Goal: Task Accomplishment & Management: Complete application form

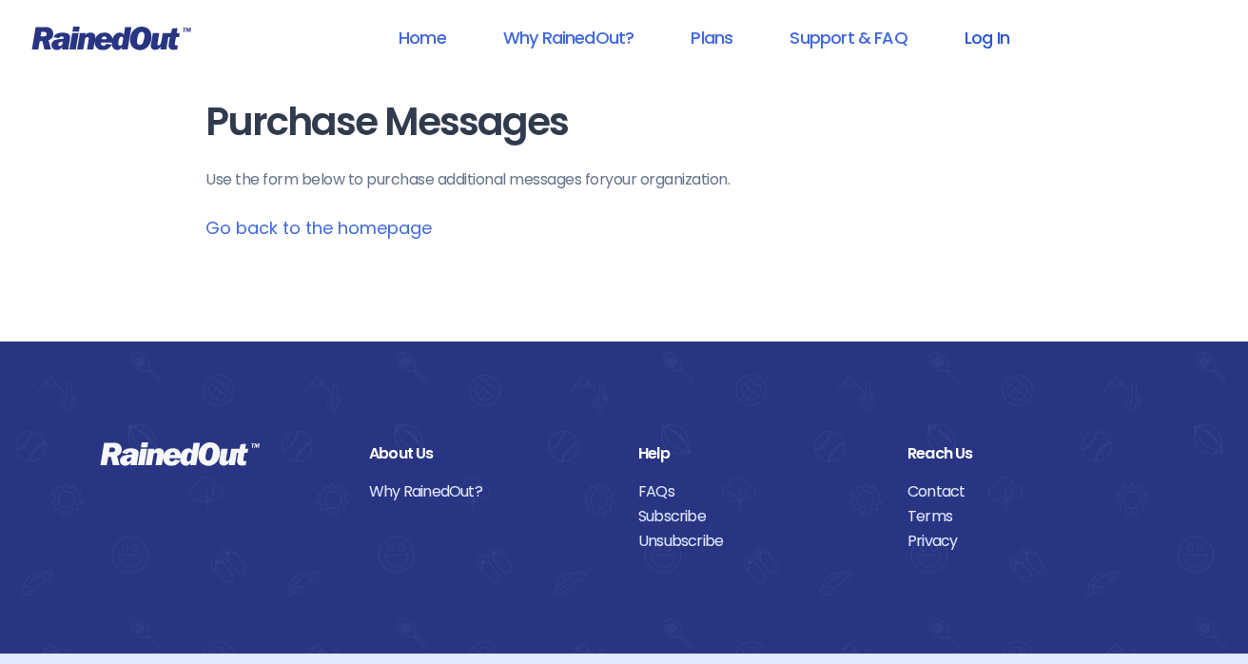
click at [983, 42] on link "Log In" at bounding box center [986, 37] width 94 height 43
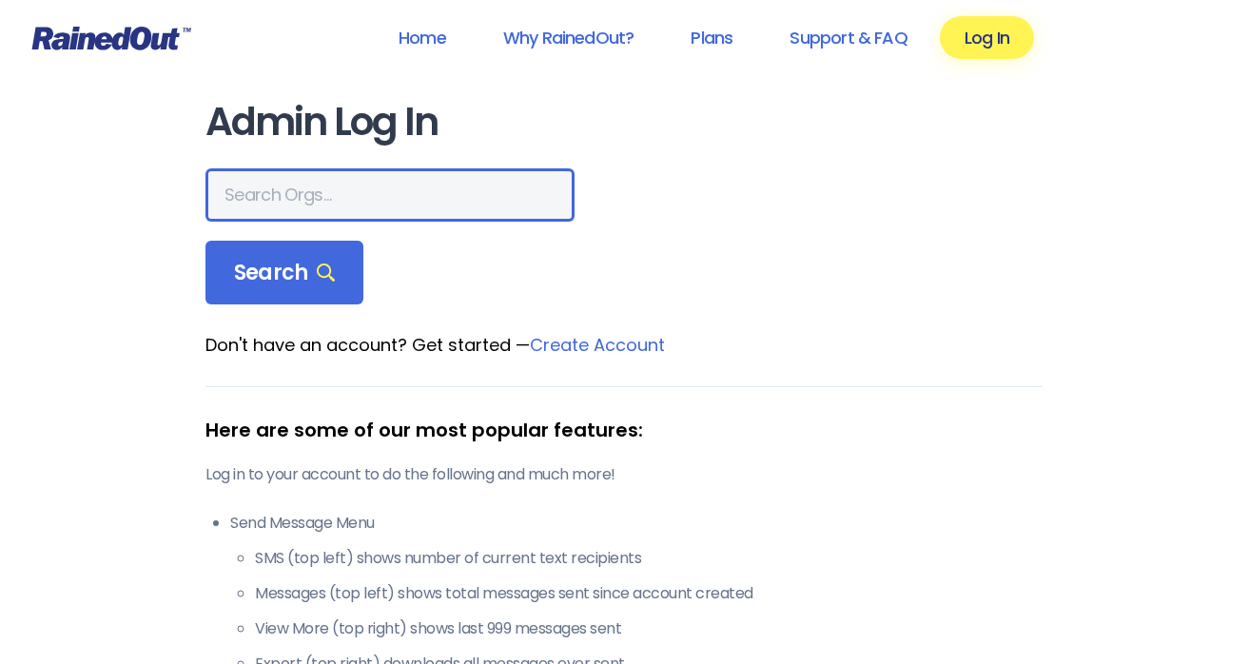
click at [349, 211] on input "text" at bounding box center [389, 194] width 369 height 53
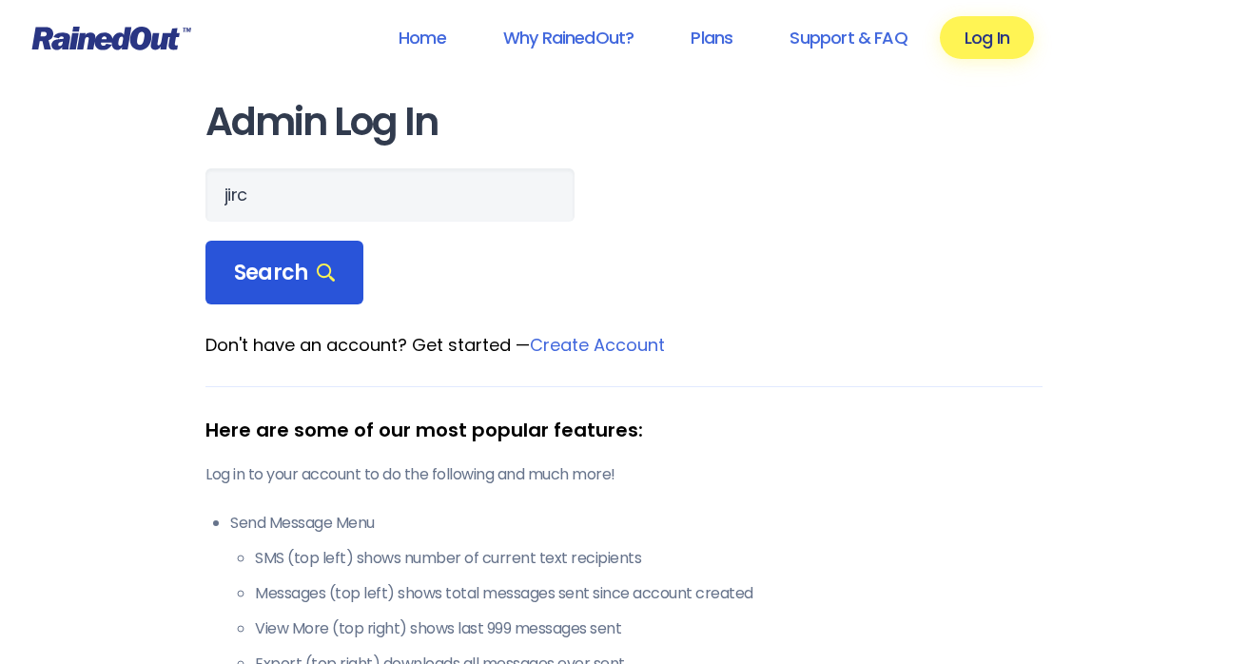
click at [259, 274] on span "Search" at bounding box center [284, 273] width 101 height 27
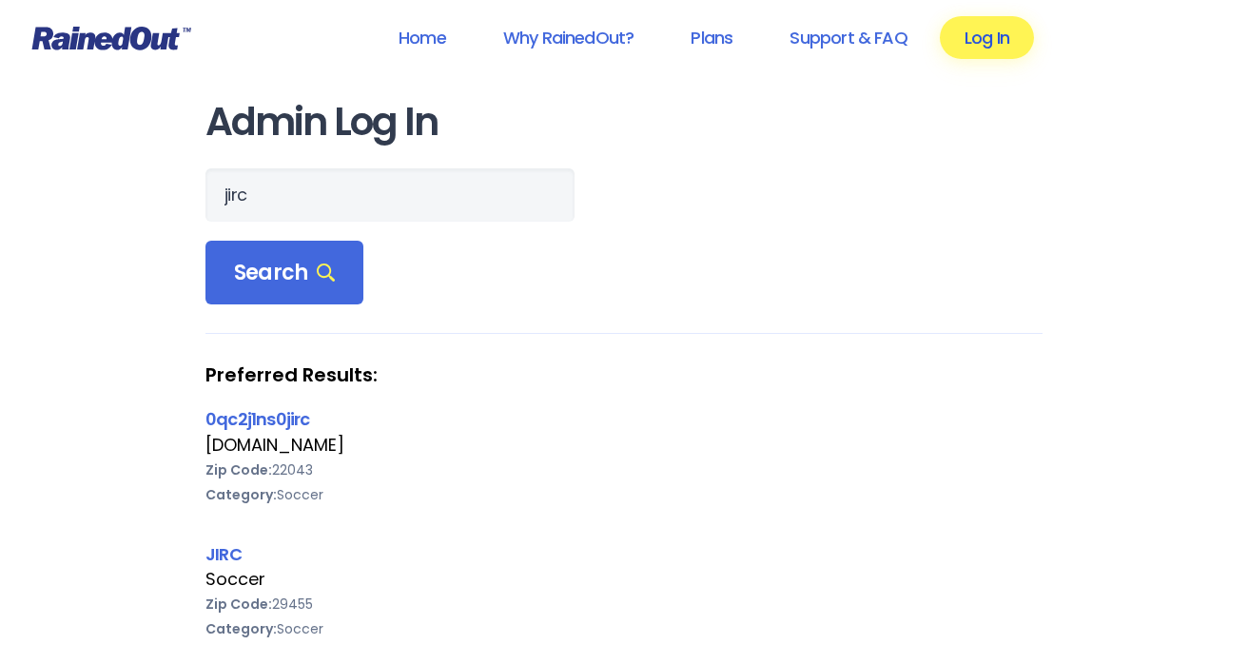
click at [998, 39] on link "Log In" at bounding box center [986, 37] width 94 height 43
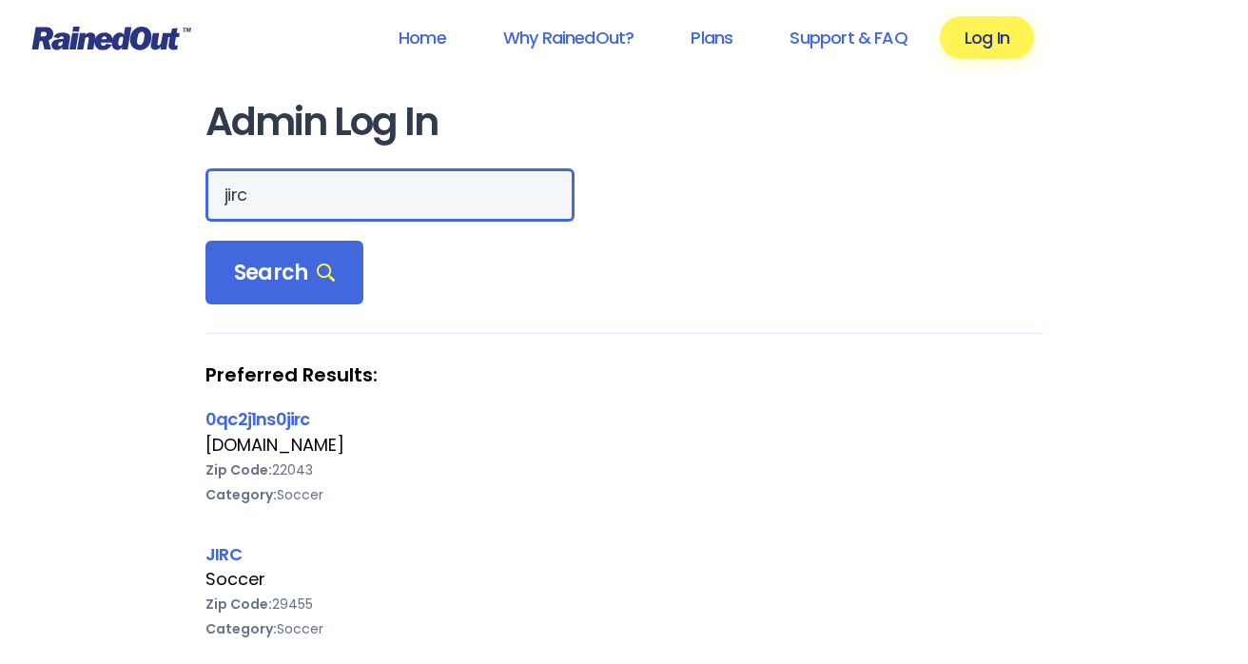
click at [288, 210] on input "jirc" at bounding box center [389, 194] width 369 height 53
type input "j"
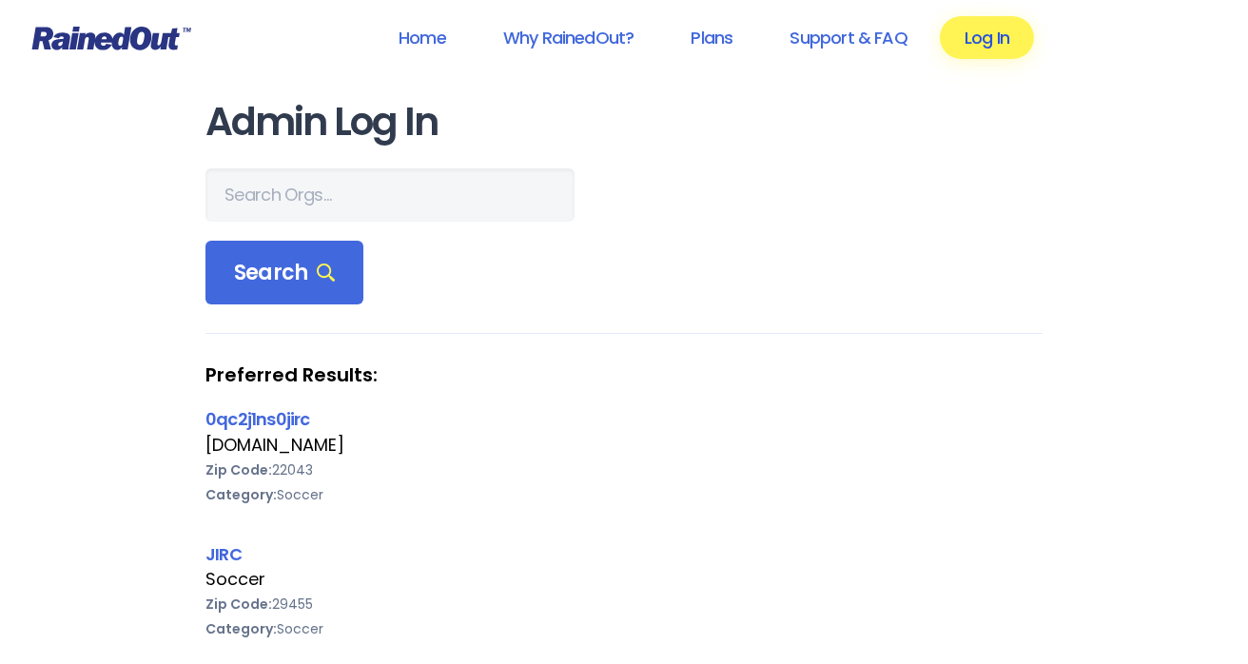
click at [998, 44] on link "Log In" at bounding box center [986, 37] width 94 height 43
click at [128, 63] on header "Home Why RainedOut? Plans Support & FAQ Log In" at bounding box center [624, 38] width 1248 height 76
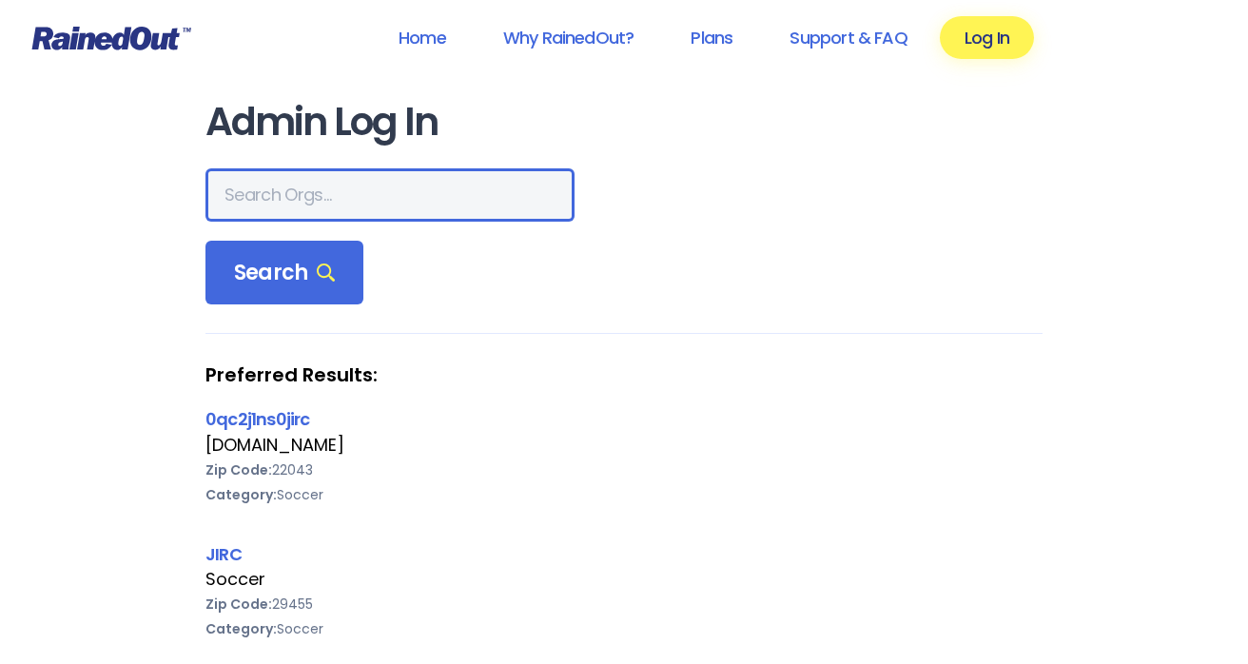
click at [325, 199] on input "text" at bounding box center [389, 194] width 369 height 53
type input "city of [GEOGRAPHIC_DATA]"
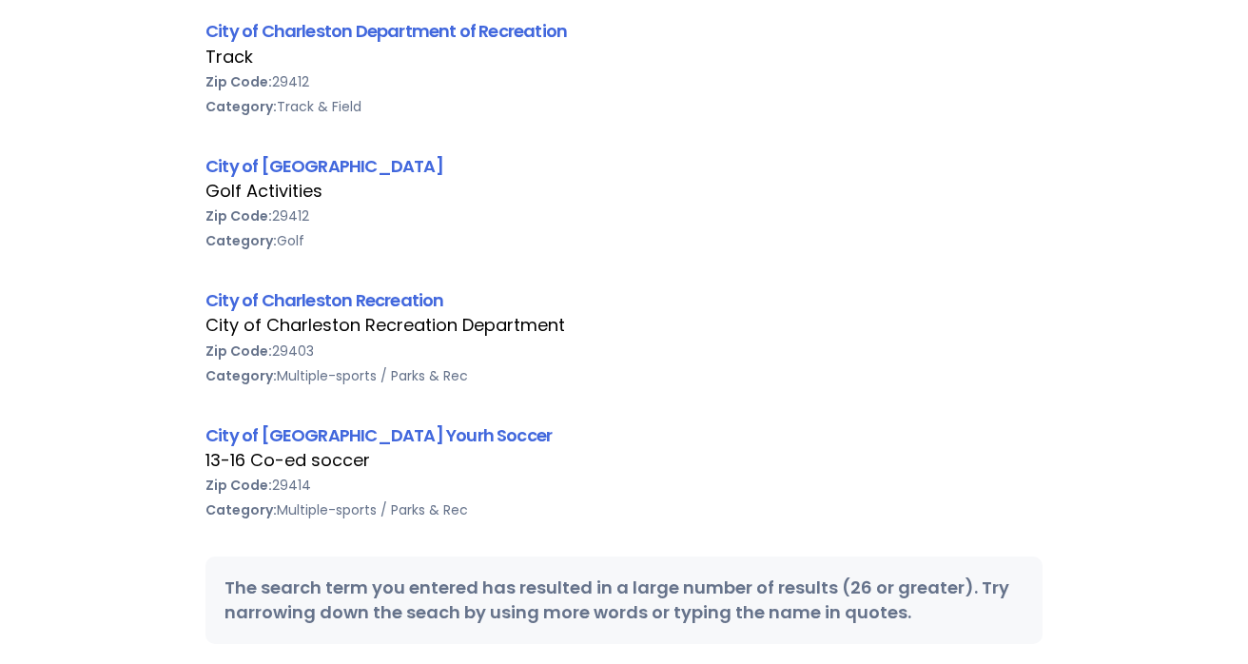
scroll to position [390, 0]
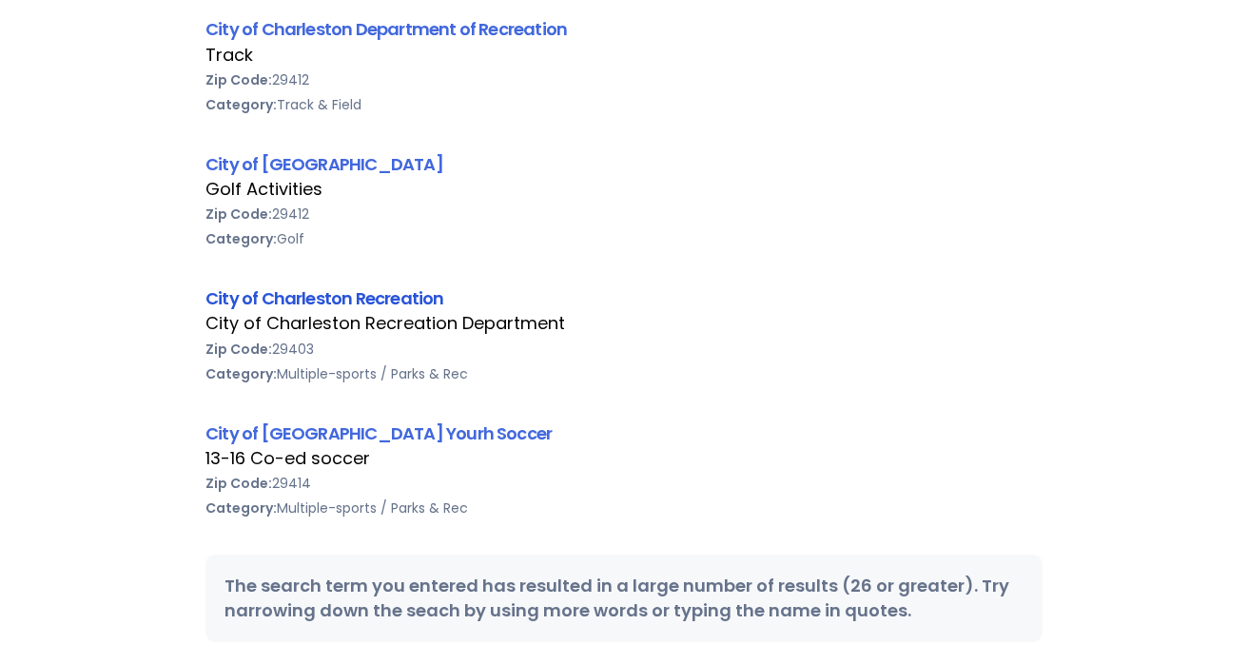
click at [404, 296] on link "City of Charleston Recreation" at bounding box center [324, 298] width 239 height 24
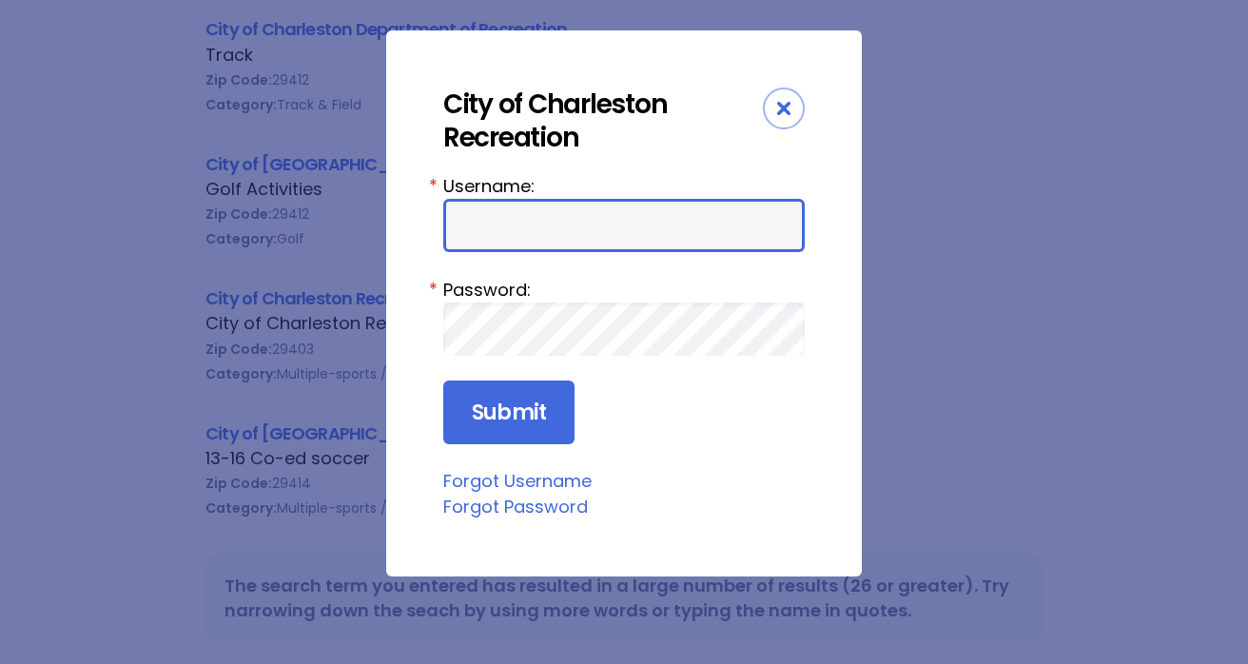
click at [528, 242] on input "Username:" at bounding box center [623, 225] width 361 height 53
type input "jirc"
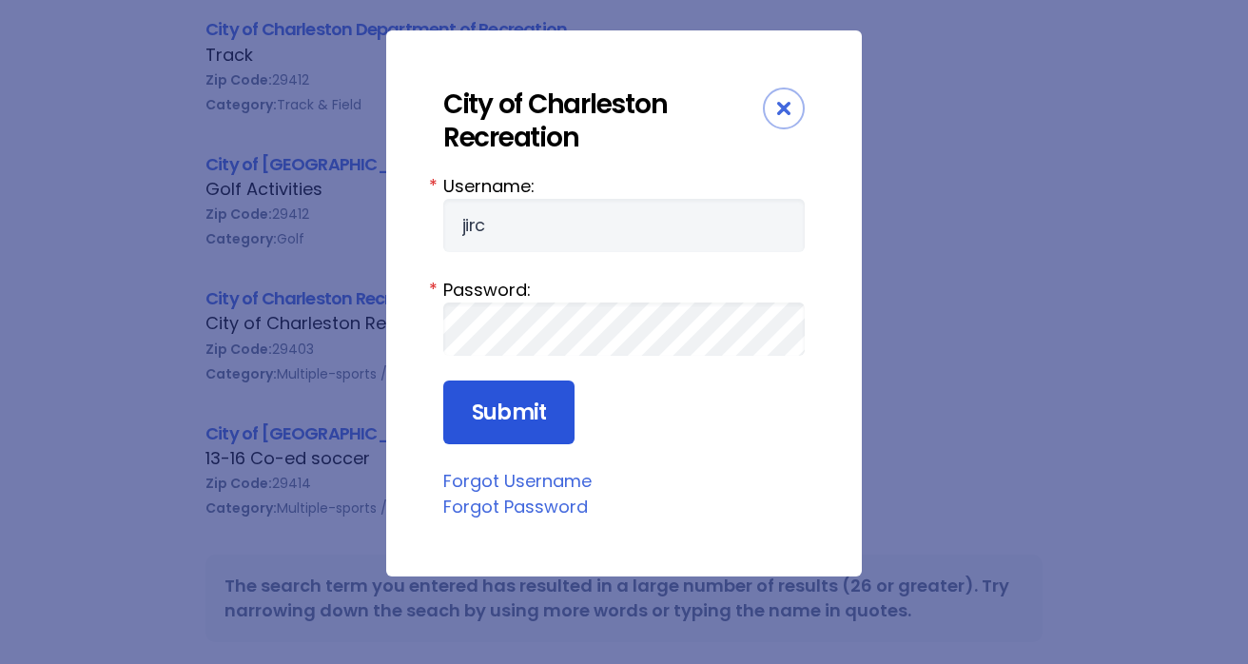
click at [528, 431] on input "Submit" at bounding box center [508, 412] width 131 height 65
